Goal: Transaction & Acquisition: Purchase product/service

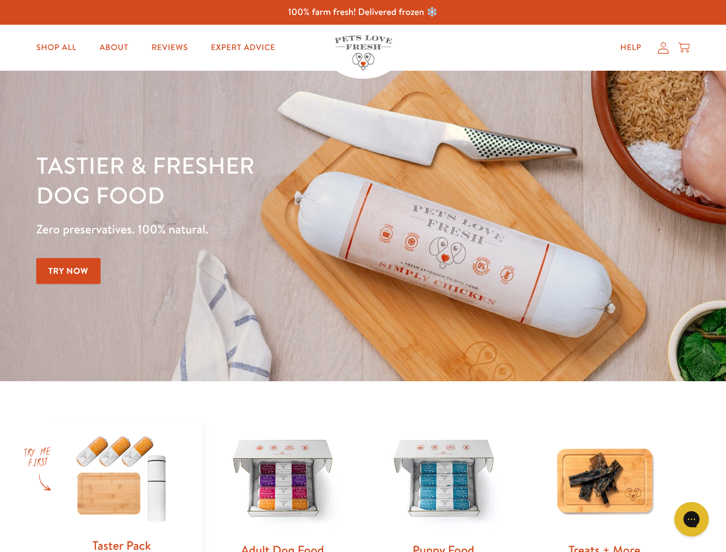
click at [363, 276] on div "Tastier & fresher dog food Zero preservatives. 100% natural. Try Now" at bounding box center [254, 226] width 436 height 152
click at [692, 519] on icon "Gorgias live chat" at bounding box center [691, 519] width 11 height 11
